Goal: Task Accomplishment & Management: Manage account settings

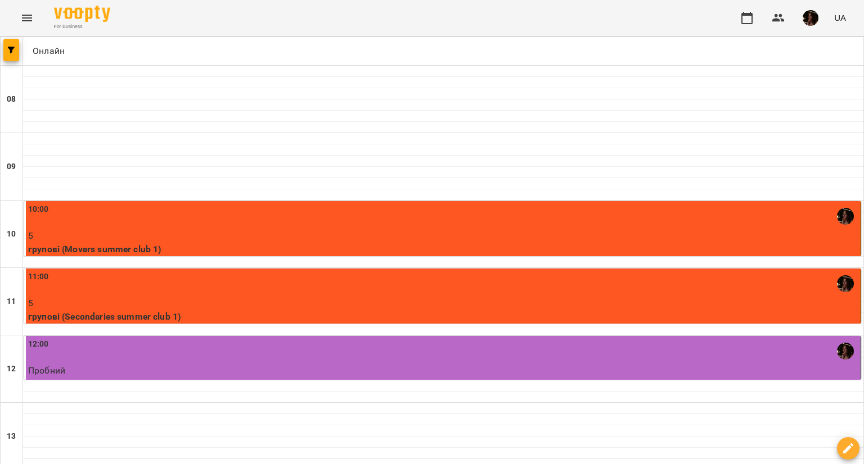
scroll to position [450, 0]
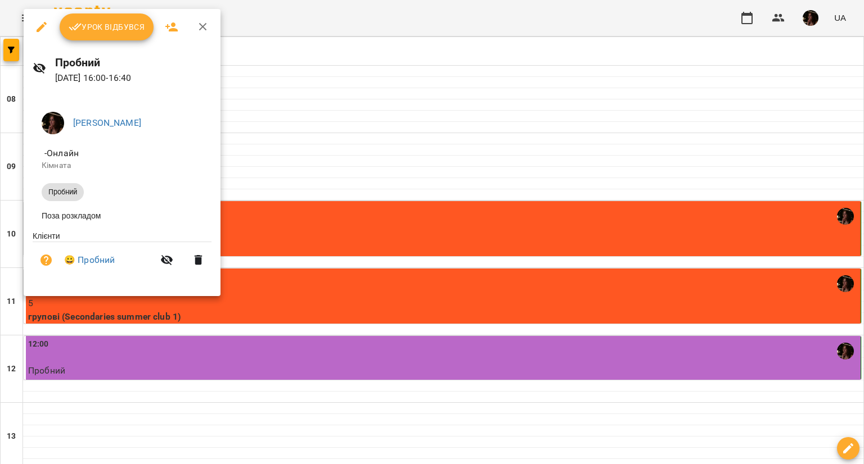
click at [76, 34] on button "Урок відбувся" at bounding box center [107, 26] width 94 height 27
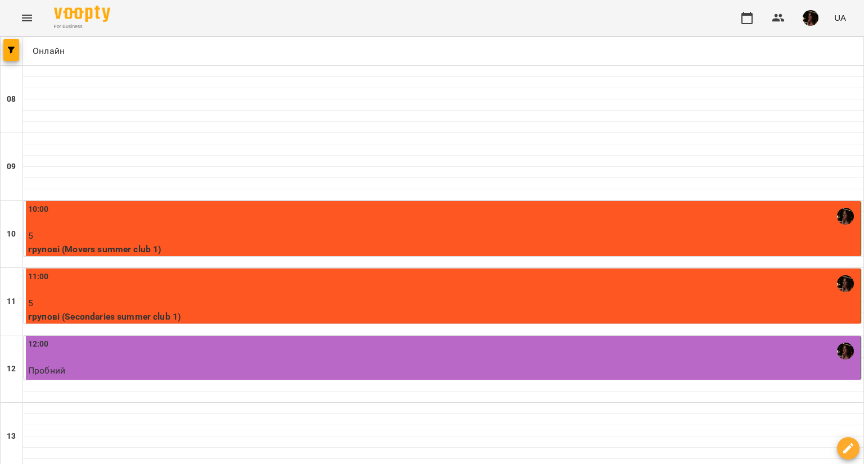
scroll to position [450, 0]
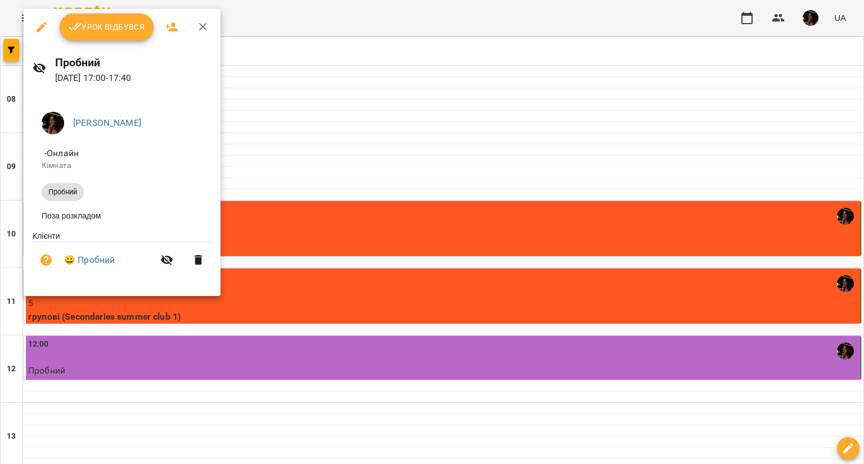
click at [98, 20] on span "Урок відбувся" at bounding box center [107, 26] width 76 height 13
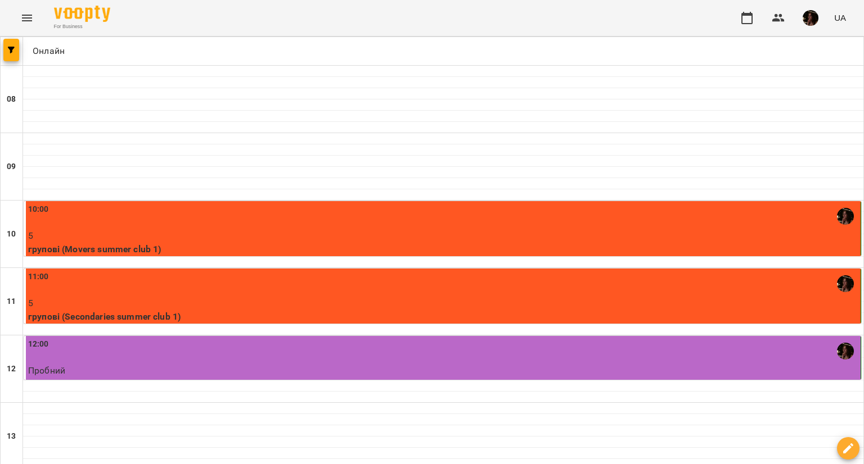
scroll to position [450, 0]
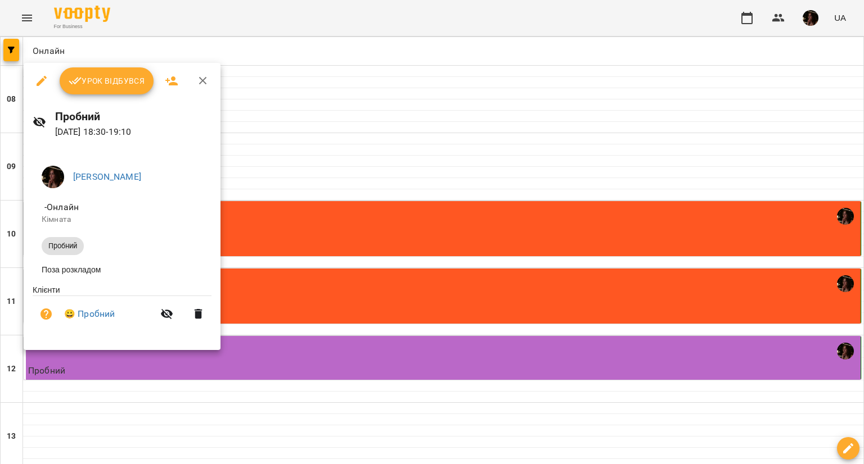
click at [106, 73] on button "Урок відбувся" at bounding box center [107, 80] width 94 height 27
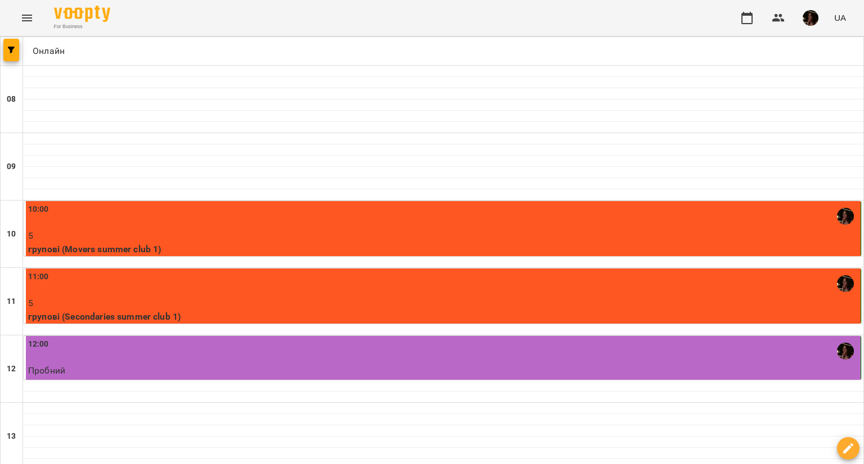
scroll to position [450, 0]
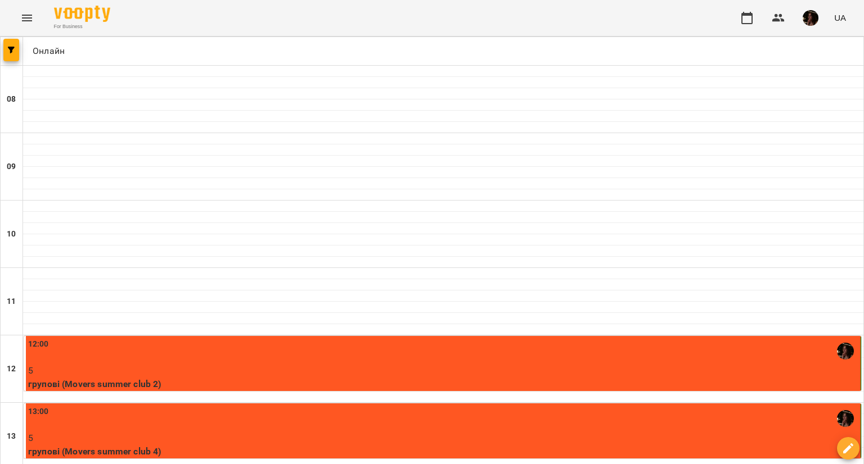
scroll to position [112, 0]
click at [372, 338] on div "12:00" at bounding box center [443, 351] width 830 height 26
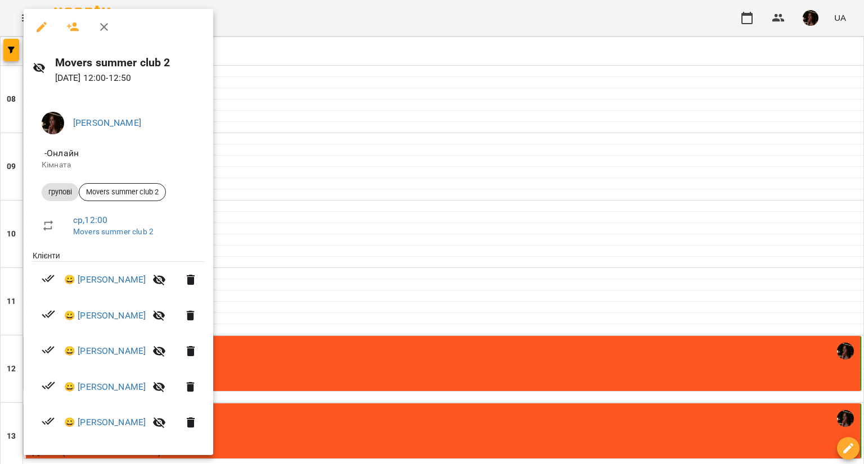
click at [404, 164] on div at bounding box center [432, 232] width 864 height 464
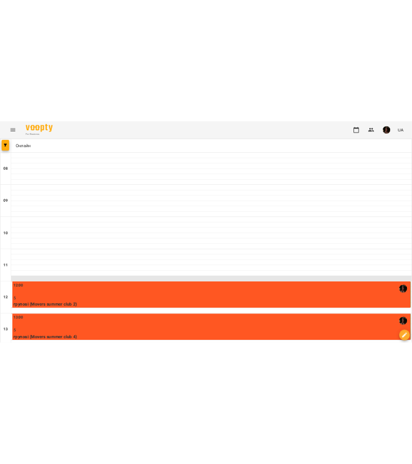
scroll to position [225, 0]
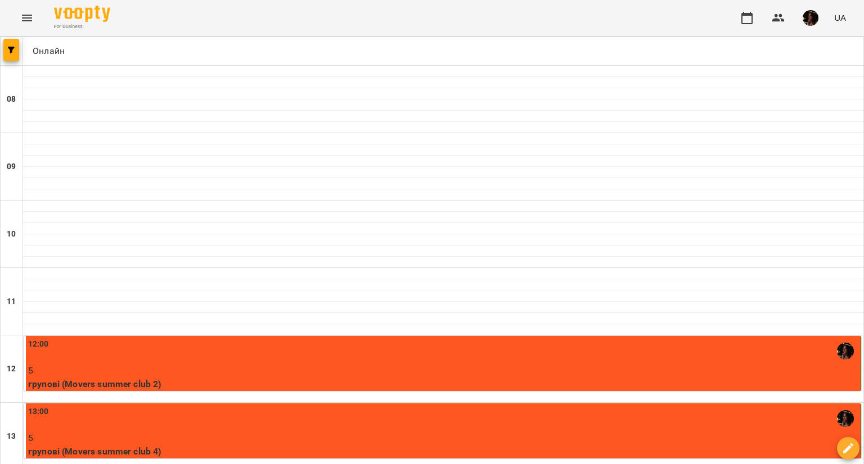
click at [211, 338] on div "12:00" at bounding box center [443, 351] width 830 height 26
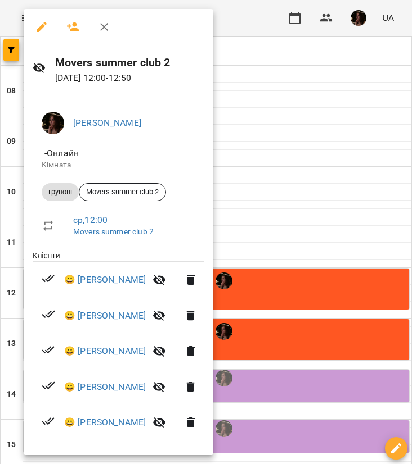
scroll to position [191, 0]
click at [297, 202] on div at bounding box center [206, 232] width 412 height 464
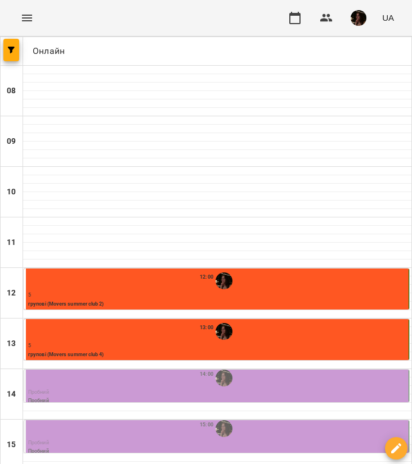
scroll to position [135, 0]
click at [157, 292] on p "5" at bounding box center [217, 296] width 378 height 8
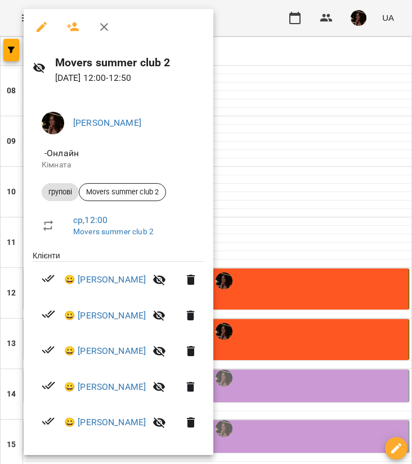
click at [318, 100] on div at bounding box center [206, 232] width 412 height 464
